Goal: Information Seeking & Learning: Compare options

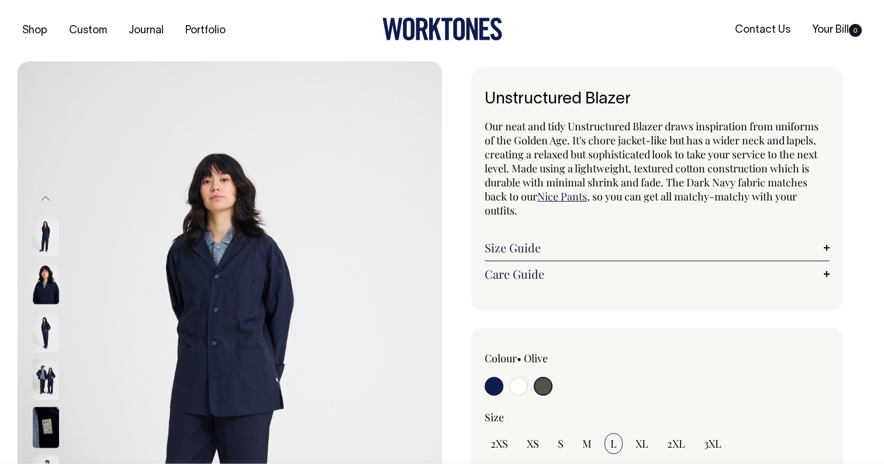
click at [493, 387] on input "radio" at bounding box center [494, 386] width 19 height 19
radio input "true"
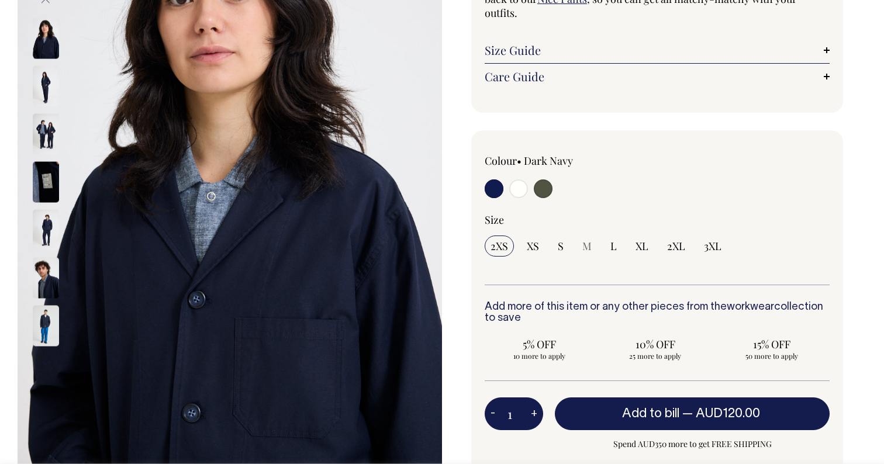
scroll to position [197, 0]
click at [519, 189] on input "radio" at bounding box center [518, 189] width 19 height 19
radio input "true"
select select "Off-White"
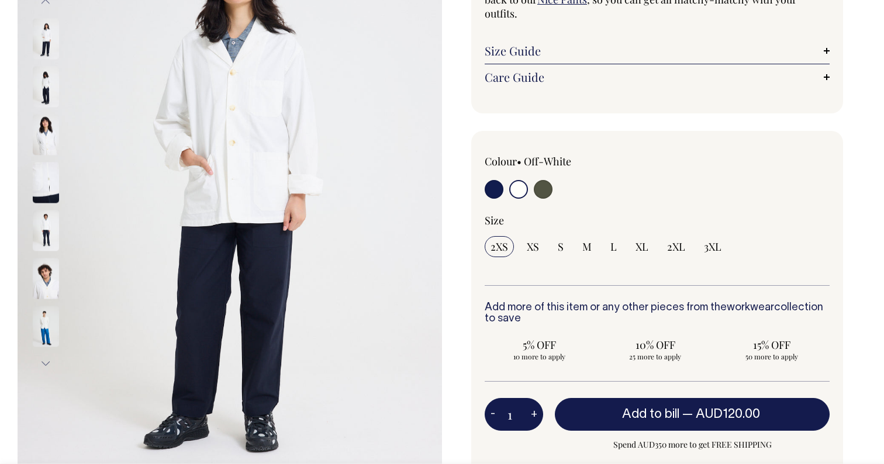
click at [545, 190] on input "radio" at bounding box center [543, 189] width 19 height 19
radio input "true"
select select "Olive"
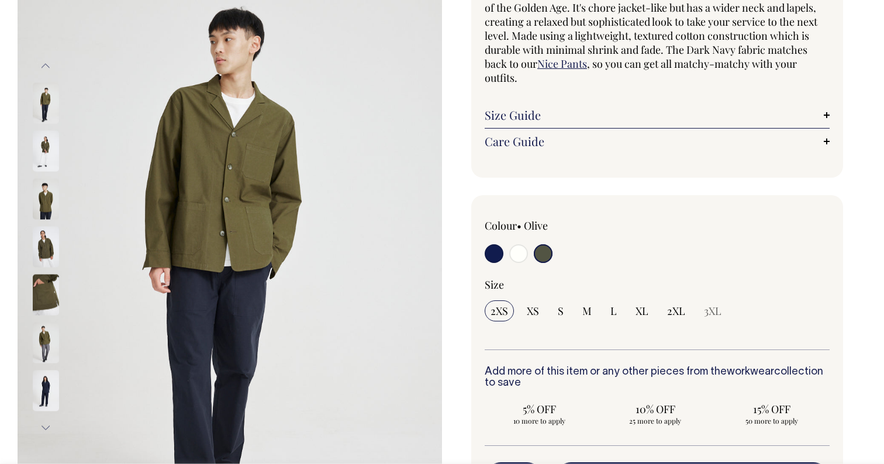
scroll to position [133, 0]
click at [491, 250] on input "radio" at bounding box center [494, 253] width 19 height 19
radio input "true"
select select "Dark Navy"
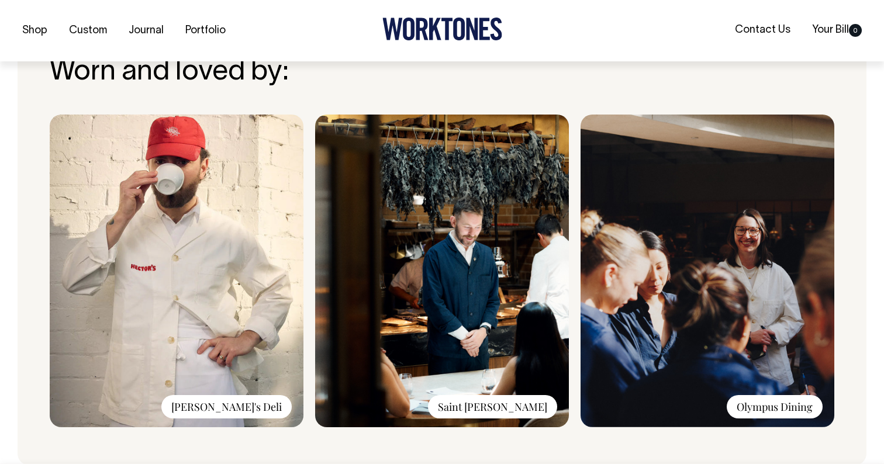
scroll to position [874, 0]
click at [474, 309] on img at bounding box center [442, 270] width 254 height 313
